Goal: Task Accomplishment & Management: Manage account settings

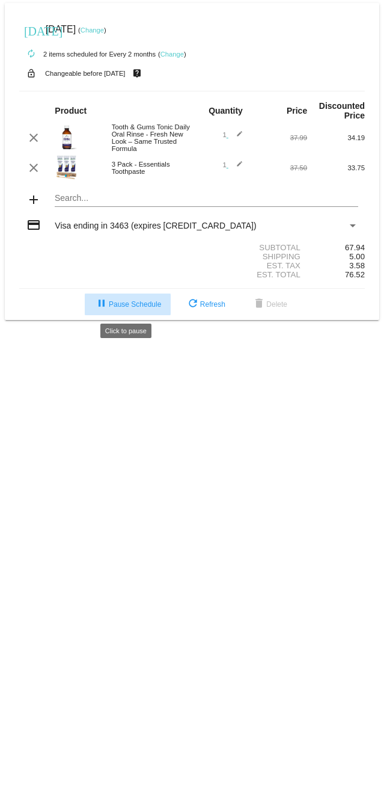
click at [121, 301] on span "pause Pause Schedule" at bounding box center [127, 304] width 67 height 8
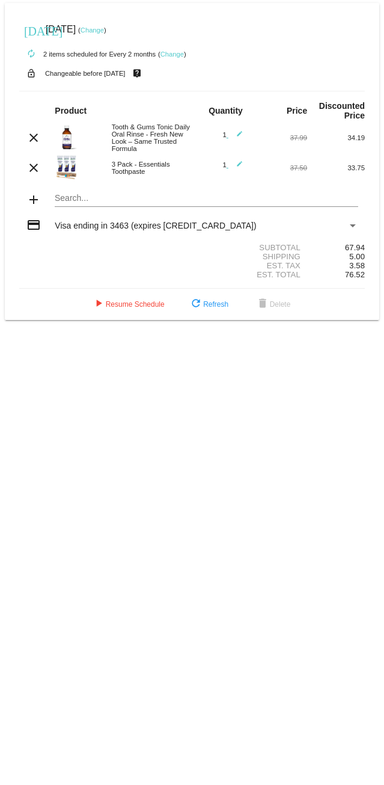
click at [104, 29] on link "Change" at bounding box center [92, 29] width 23 height 7
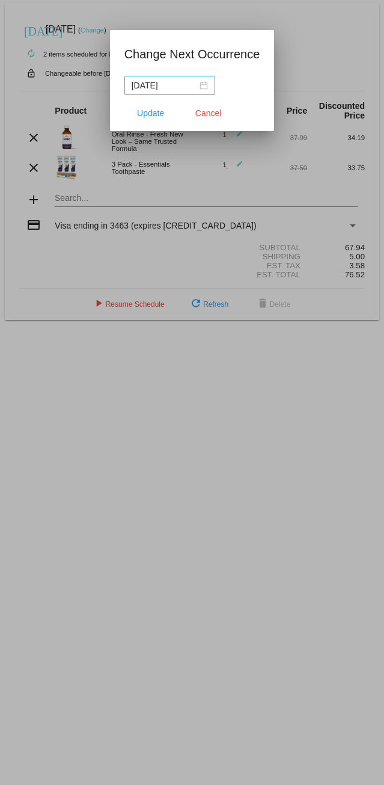
click at [204, 85] on div "[DATE]" at bounding box center [170, 85] width 76 height 13
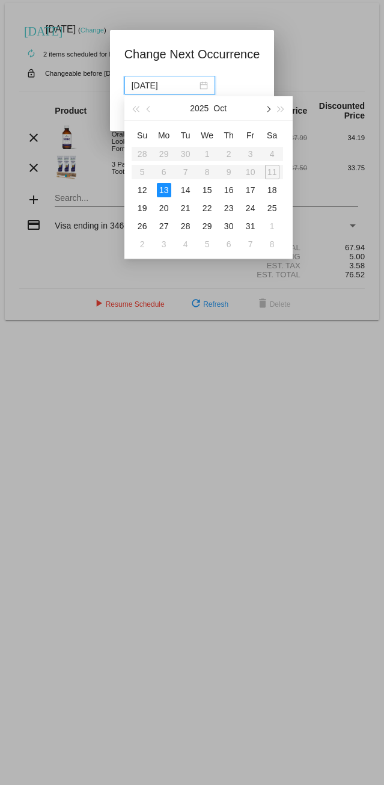
click at [268, 109] on span "button" at bounding box center [268, 109] width 6 height 6
click at [228, 208] on div "20" at bounding box center [229, 208] width 14 height 14
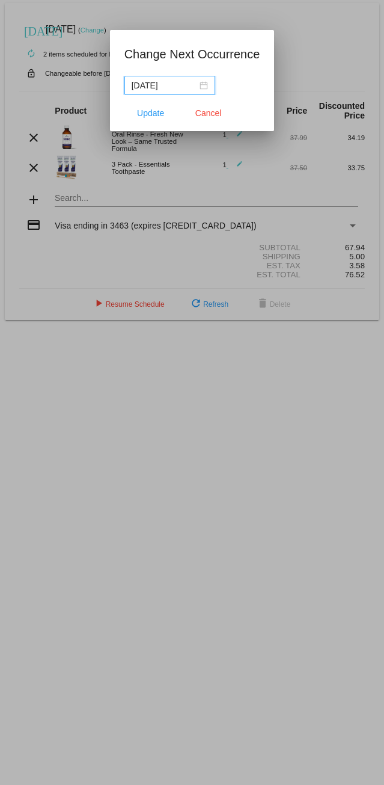
click at [205, 84] on div "[DATE]" at bounding box center [170, 85] width 76 height 13
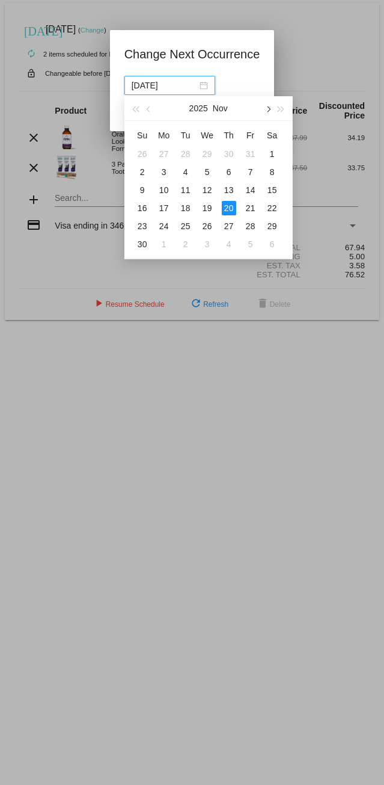
click at [269, 109] on span "button" at bounding box center [268, 109] width 6 height 6
click at [233, 189] on div "18" at bounding box center [229, 190] width 14 height 14
type input "[DATE]"
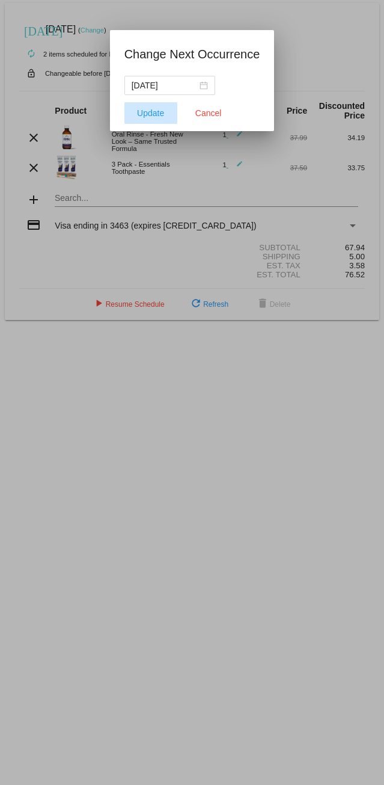
click at [156, 114] on span "Update" at bounding box center [150, 113] width 27 height 10
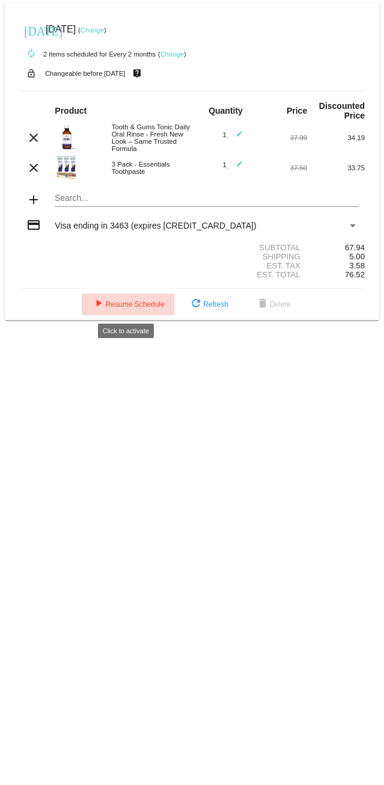
click at [123, 307] on span "play_arrow Resume Schedule" at bounding box center [127, 304] width 73 height 8
click at [174, 53] on link "Change" at bounding box center [172, 54] width 23 height 7
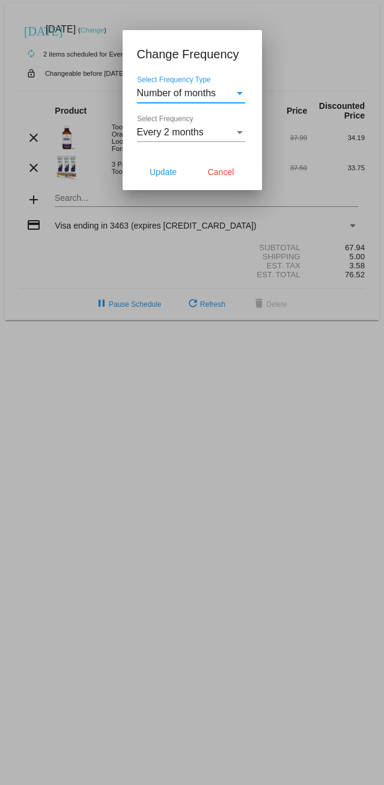
click at [240, 131] on div "Select Frequency" at bounding box center [240, 132] width 6 height 3
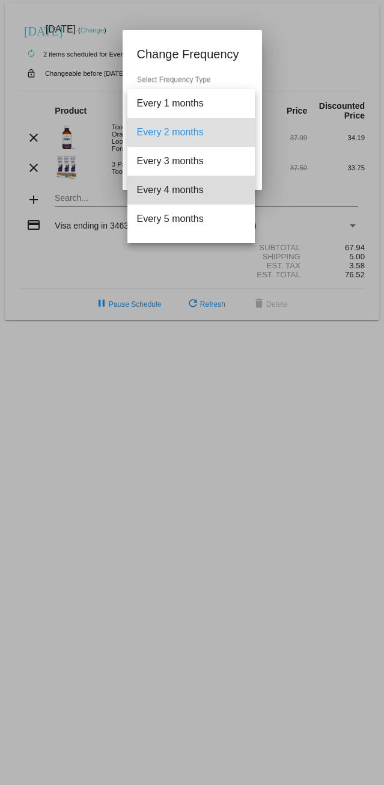
drag, startPoint x: 208, startPoint y: 184, endPoint x: 193, endPoint y: 189, distance: 15.4
click at [194, 189] on span "Every 4 months" at bounding box center [191, 190] width 108 height 29
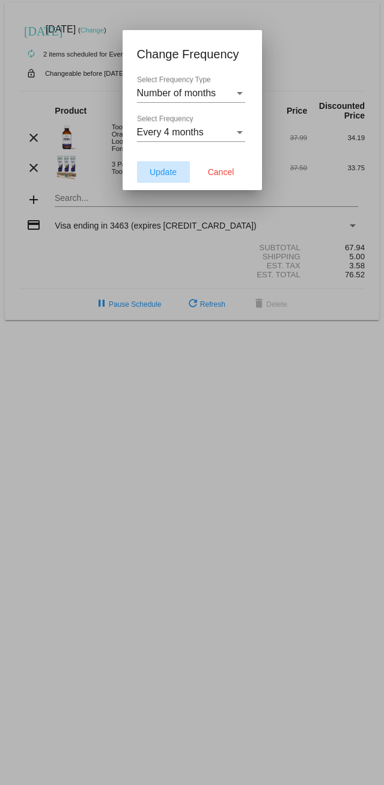
click at [158, 176] on span "Update" at bounding box center [163, 172] width 27 height 10
